Goal: Navigation & Orientation: Find specific page/section

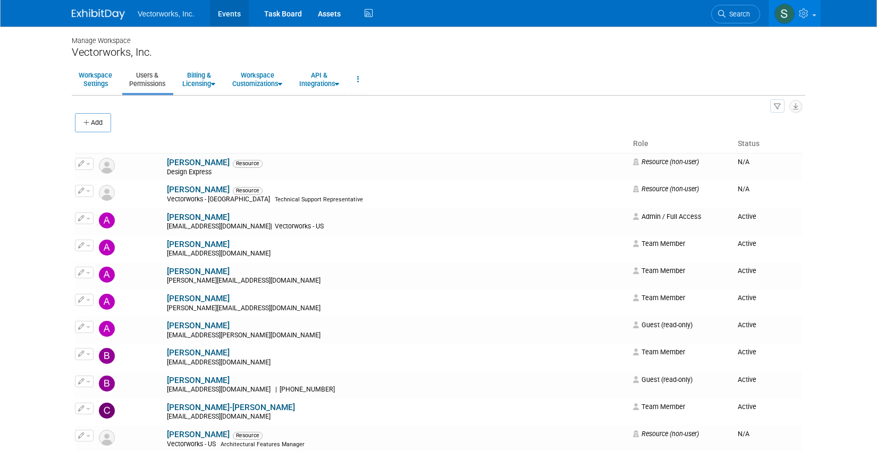
click at [220, 18] on link "Events" at bounding box center [229, 13] width 39 height 27
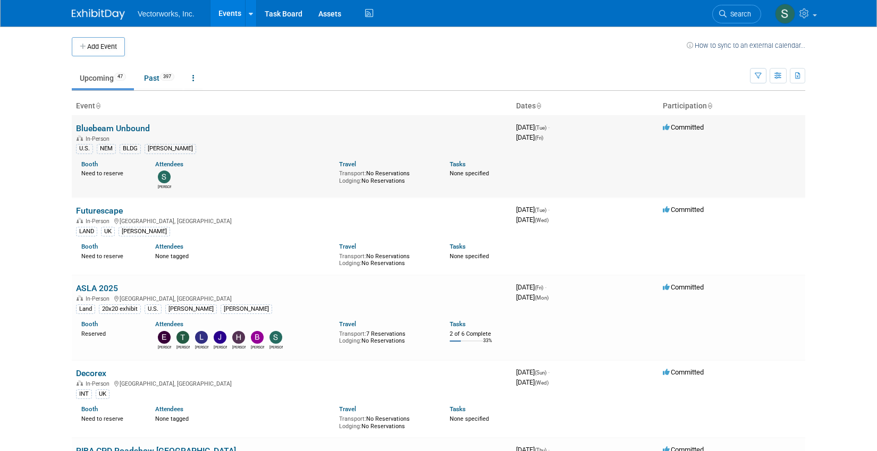
click at [115, 127] on link "Bluebeam Unbound" at bounding box center [113, 128] width 74 height 10
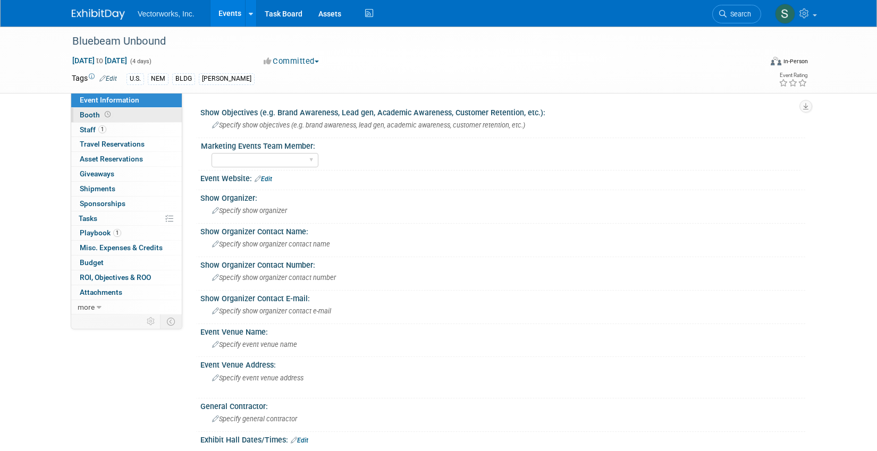
click at [139, 112] on link "Booth" at bounding box center [126, 115] width 111 height 14
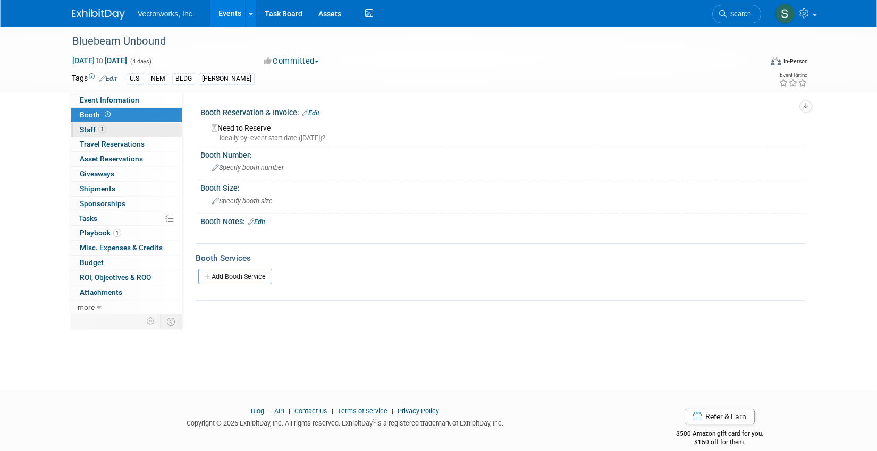
click at [133, 132] on link "1 Staff 1" at bounding box center [126, 130] width 111 height 14
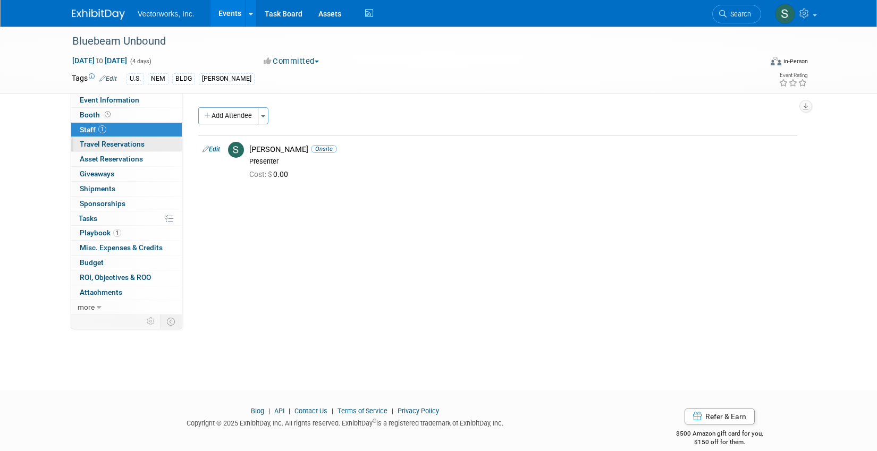
click at [136, 149] on link "0 Travel Reservations 0" at bounding box center [126, 144] width 111 height 14
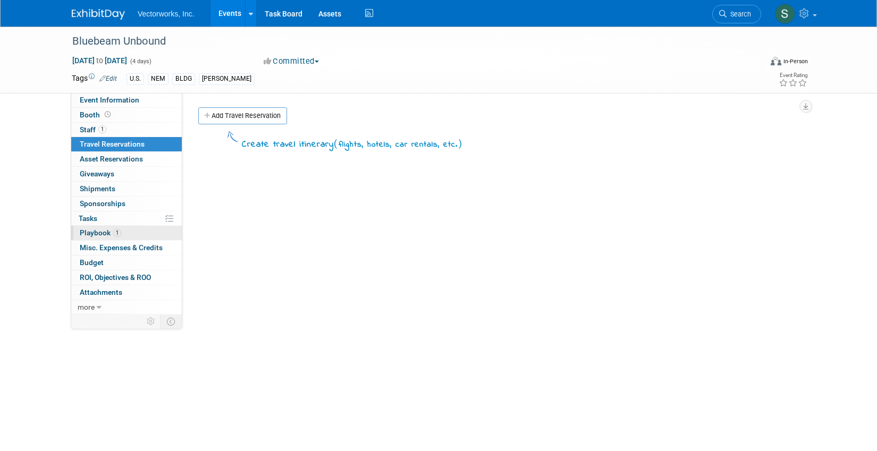
click at [123, 233] on link "1 Playbook 1" at bounding box center [126, 233] width 111 height 14
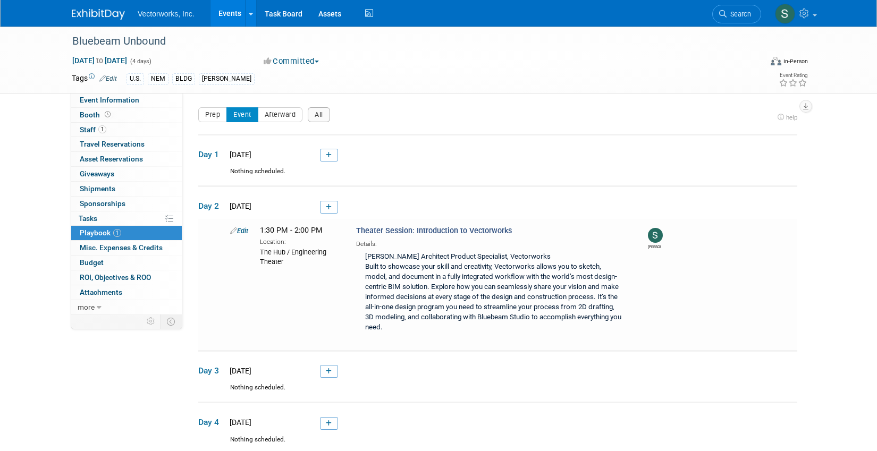
click at [232, 15] on link "Events" at bounding box center [229, 13] width 39 height 27
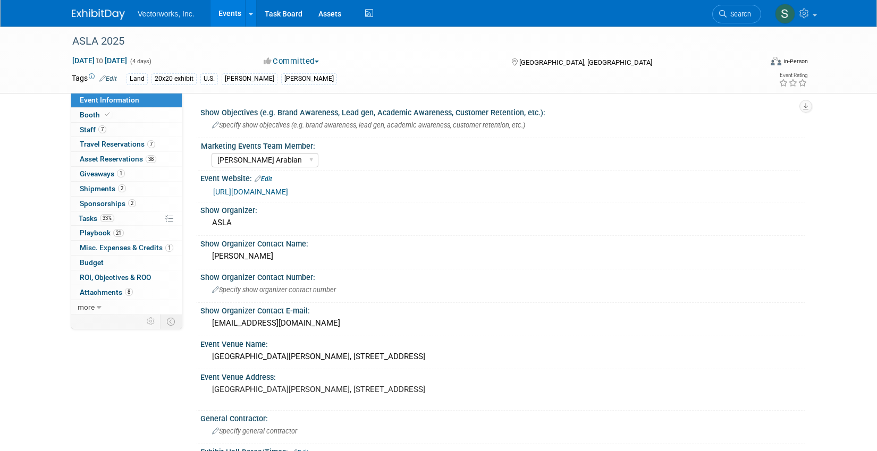
select select "[PERSON_NAME] Arabian"
click at [118, 231] on span "21" at bounding box center [118, 233] width 11 height 8
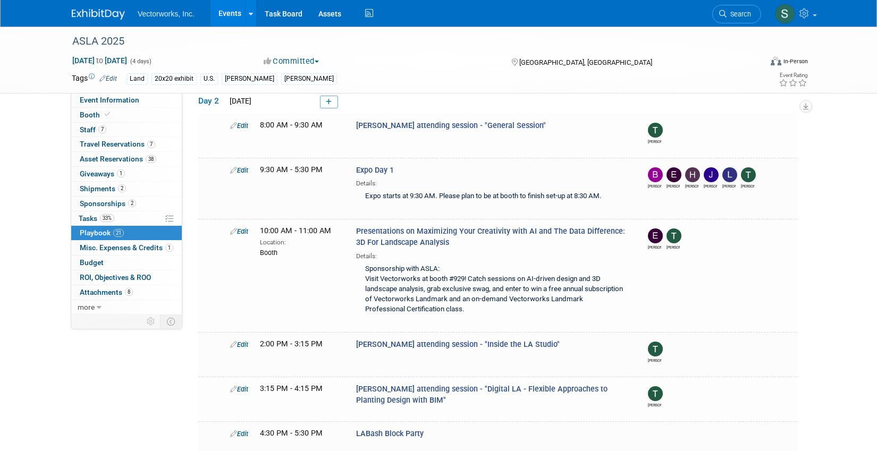
scroll to position [233, 0]
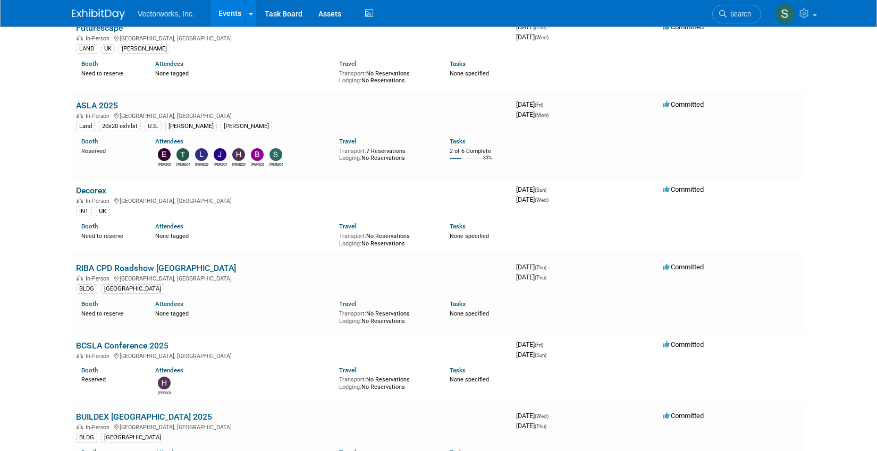
scroll to position [185, 0]
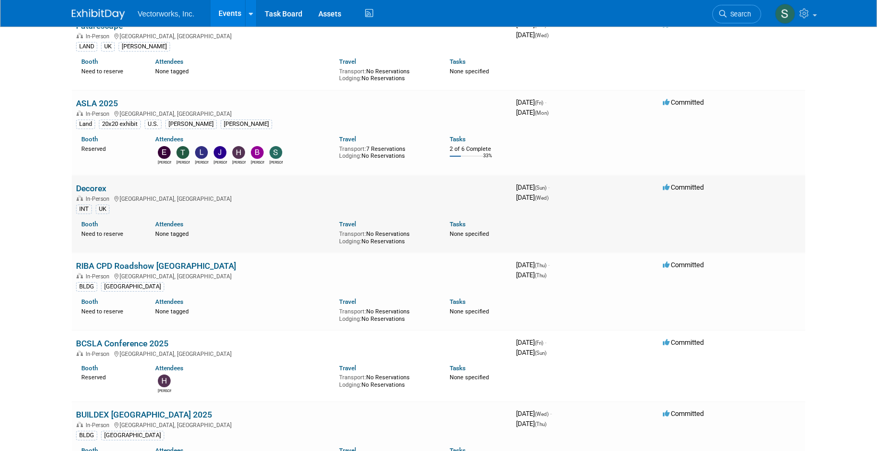
click at [91, 189] on link "Decorex" at bounding box center [91, 188] width 30 height 10
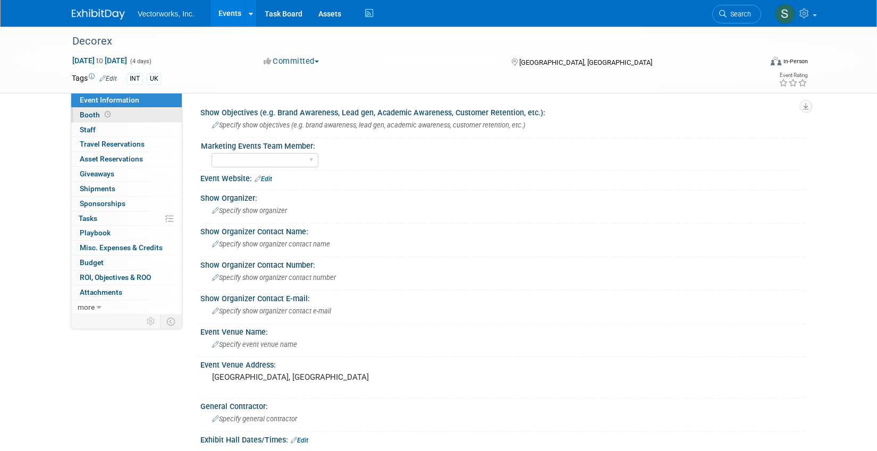
click at [145, 114] on link "Booth" at bounding box center [126, 115] width 111 height 14
